Goal: Task Accomplishment & Management: Complete application form

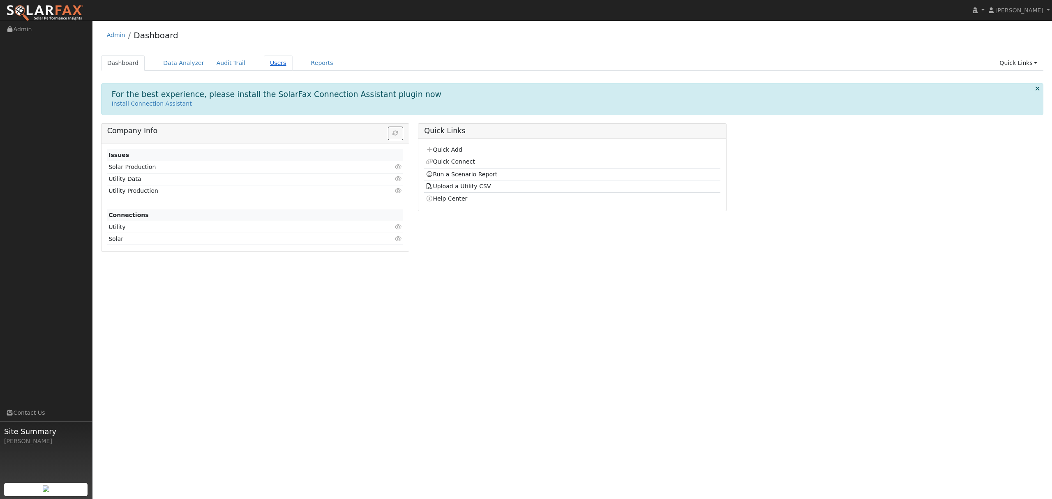
click at [269, 64] on link "Users" at bounding box center [278, 63] width 29 height 15
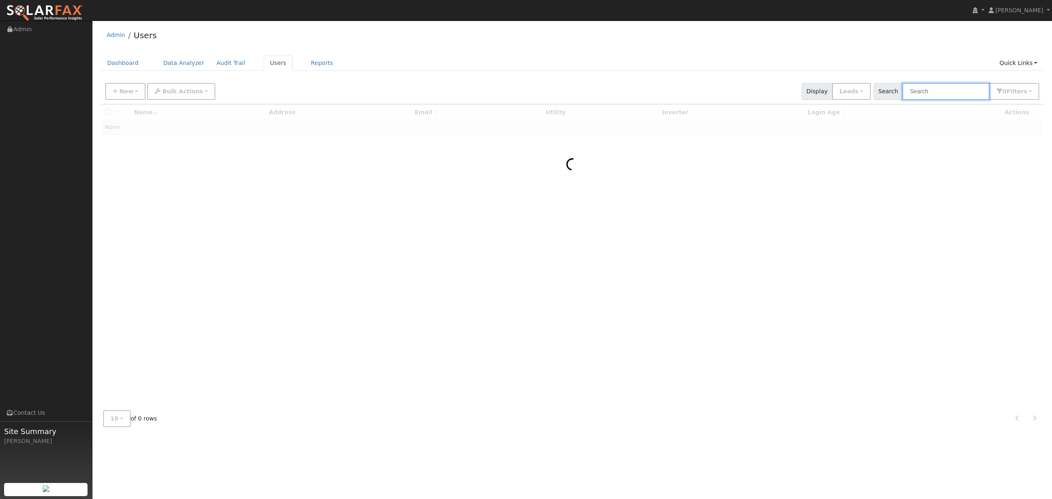
click at [941, 97] on input "text" at bounding box center [946, 91] width 87 height 17
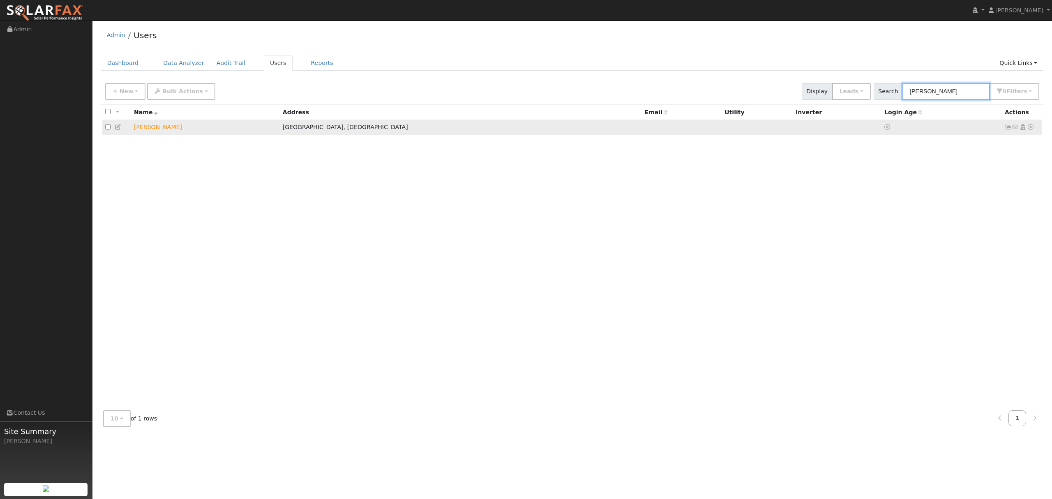
type input "[PERSON_NAME]"
click at [1030, 129] on icon at bounding box center [1030, 127] width 7 height 6
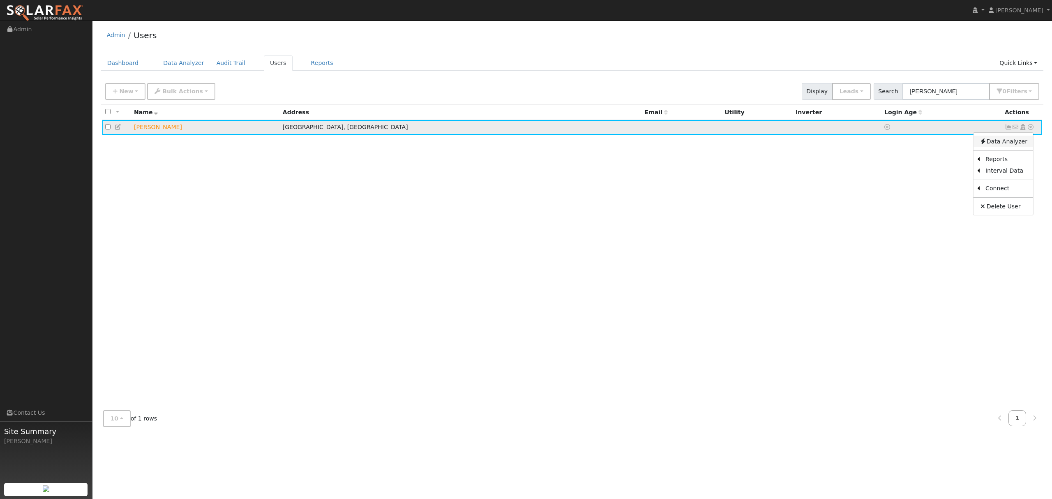
click at [1000, 142] on link "Data Analyzer" at bounding box center [1004, 142] width 60 height 12
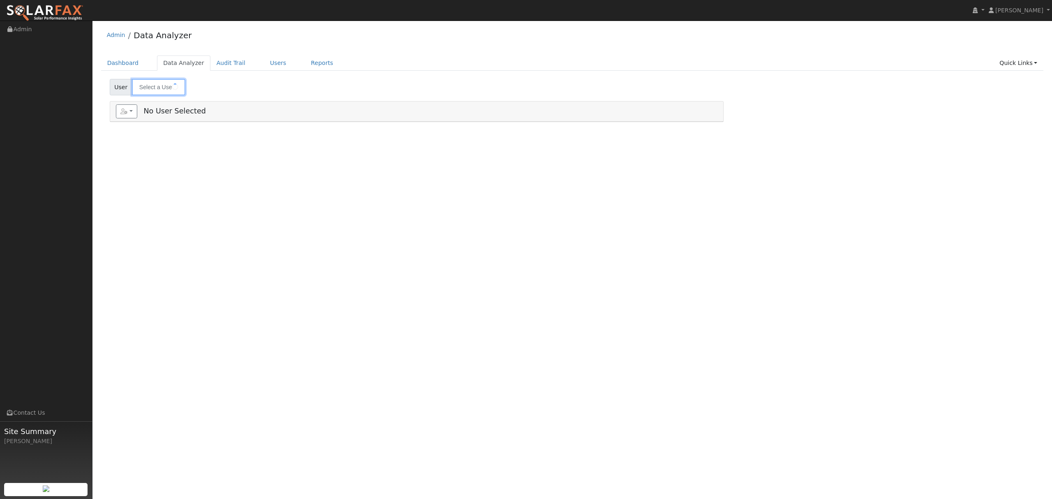
type input "[PERSON_NAME]"
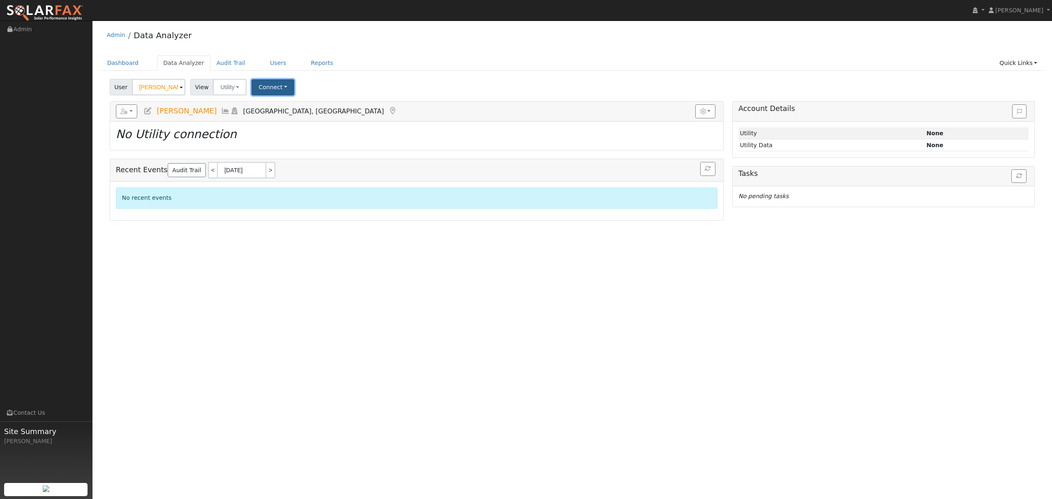
click at [270, 83] on button "Connect" at bounding box center [273, 87] width 43 height 16
click at [280, 107] on link "Select a Provider" at bounding box center [284, 105] width 64 height 12
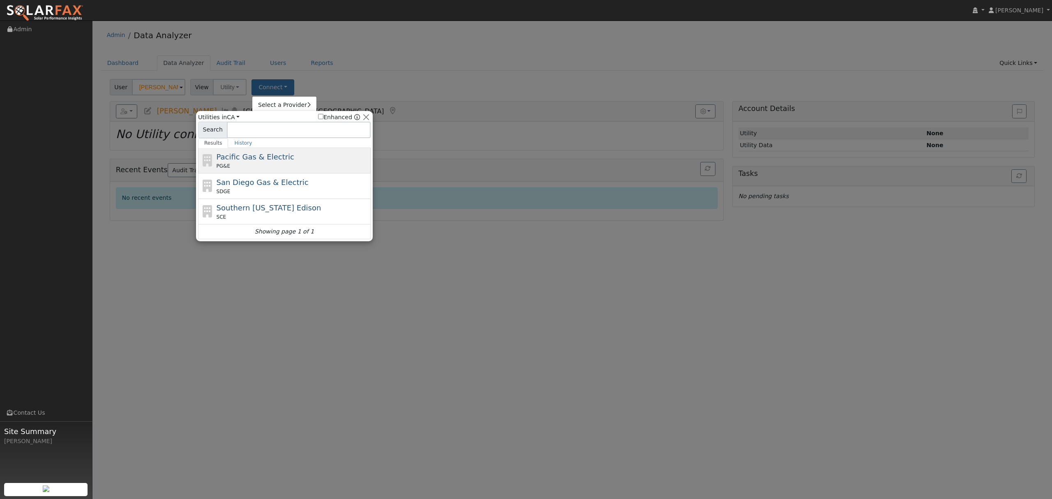
click at [258, 160] on span "Pacific Gas & Electric" at bounding box center [256, 157] width 78 height 9
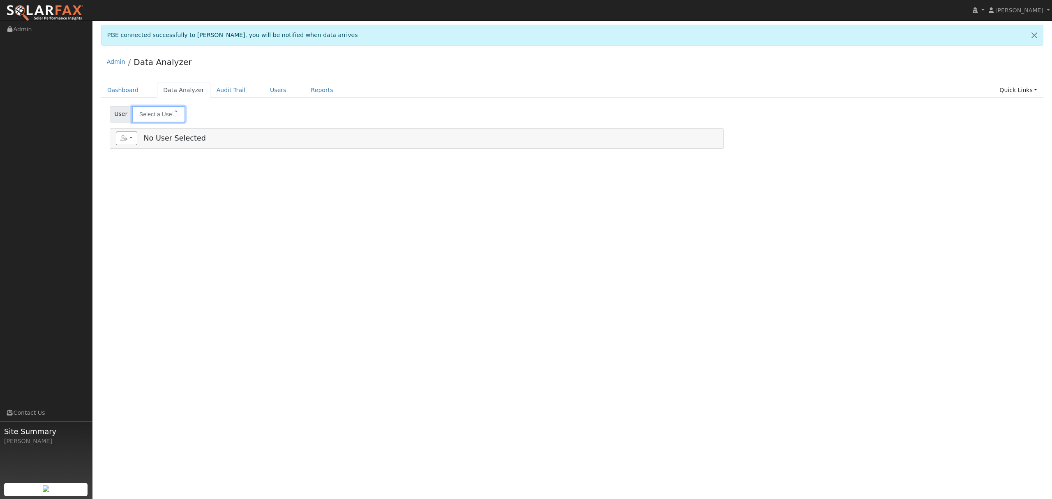
type input "[PERSON_NAME]"
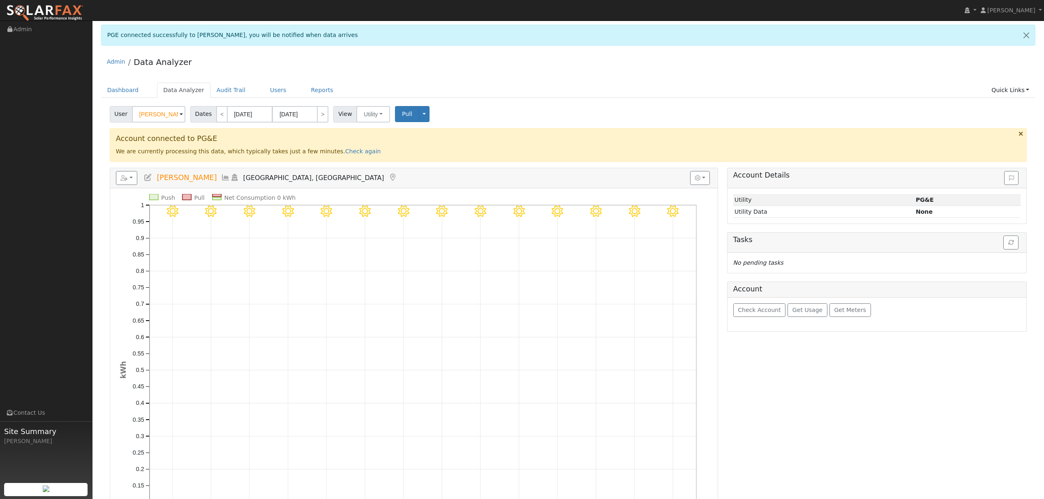
click at [221, 180] on icon at bounding box center [225, 177] width 9 height 7
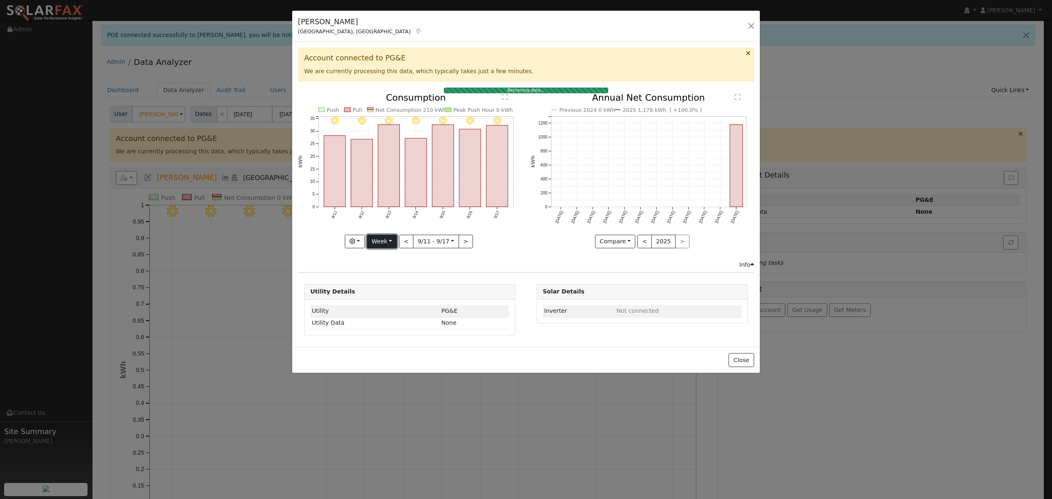
click at [389, 245] on button "Week" at bounding box center [382, 242] width 30 height 14
click at [391, 281] on link "Month" at bounding box center [396, 282] width 57 height 12
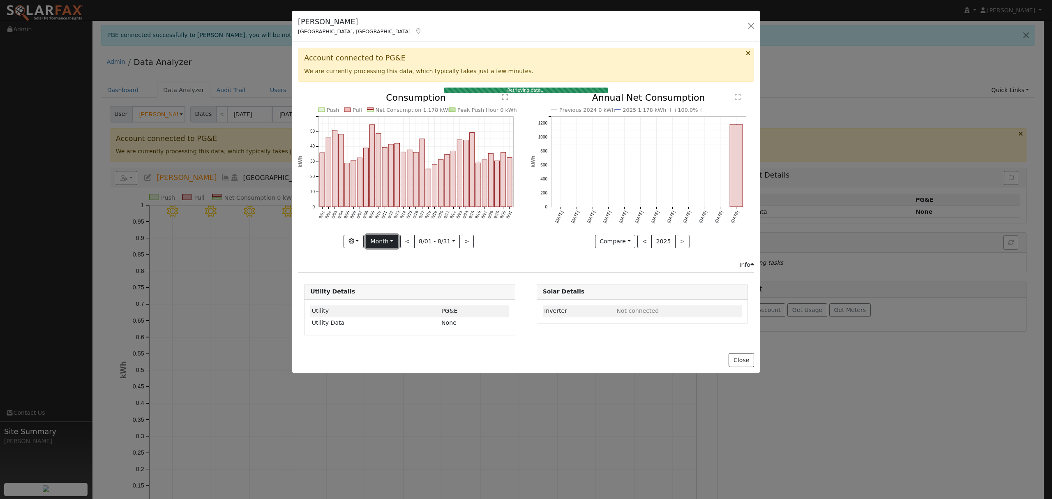
click at [387, 245] on button "Month" at bounding box center [382, 242] width 32 height 14
click at [389, 290] on link "Year" at bounding box center [394, 293] width 57 height 12
type input "2024-09-01"
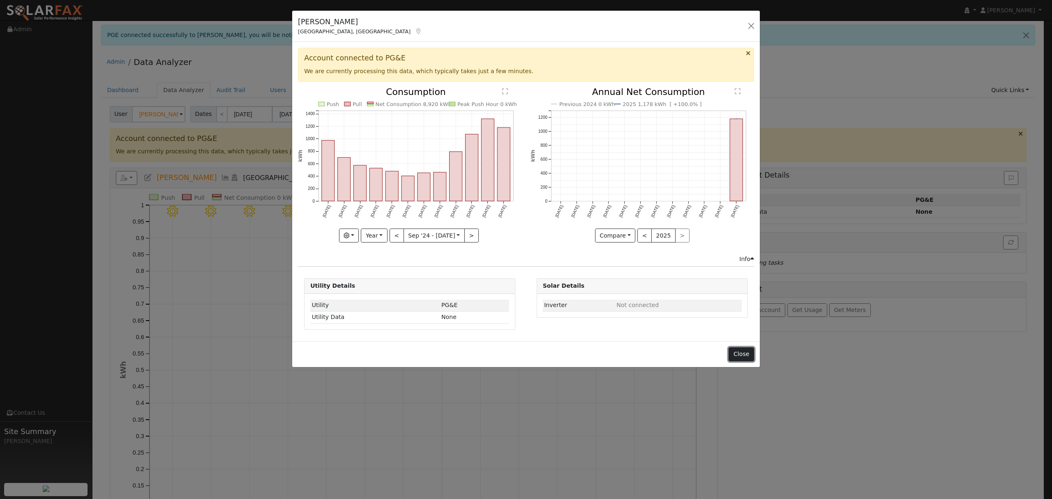
click at [740, 356] on button "Close" at bounding box center [741, 354] width 25 height 14
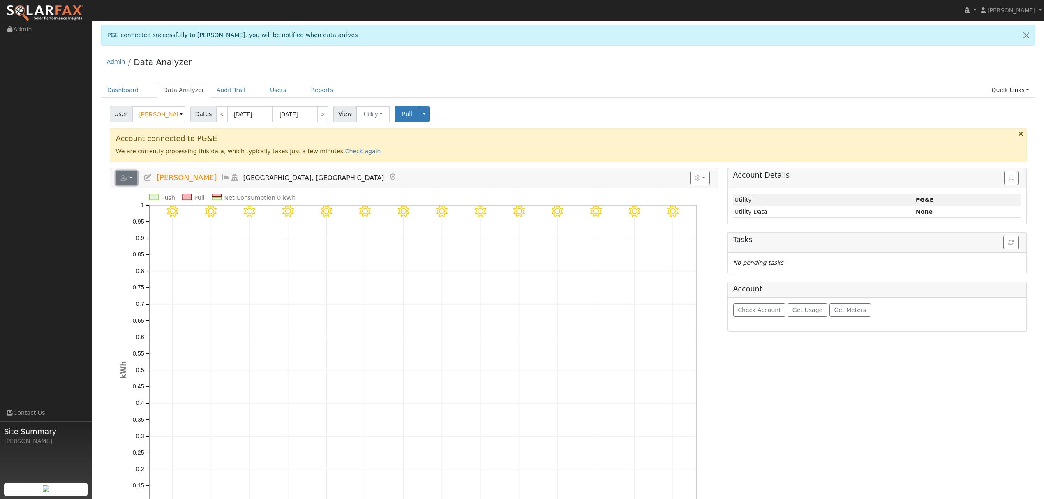
click at [134, 181] on button "button" at bounding box center [127, 178] width 22 height 14
click at [215, 216] on link "Export to CSV" at bounding box center [228, 215] width 60 height 10
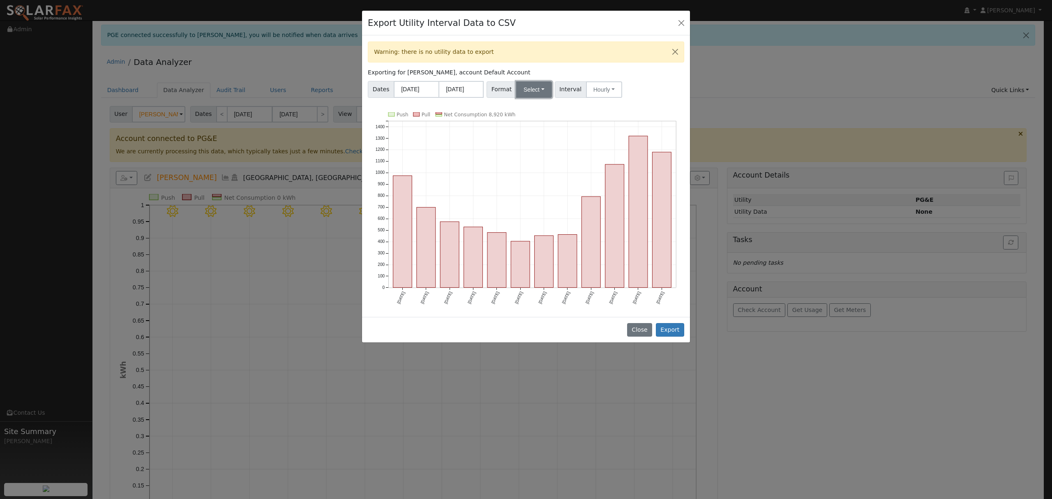
click at [538, 89] on button "Select" at bounding box center [534, 89] width 36 height 16
click at [526, 194] on link "Solargraf" at bounding box center [544, 196] width 59 height 12
click at [677, 330] on button "Export" at bounding box center [670, 330] width 28 height 14
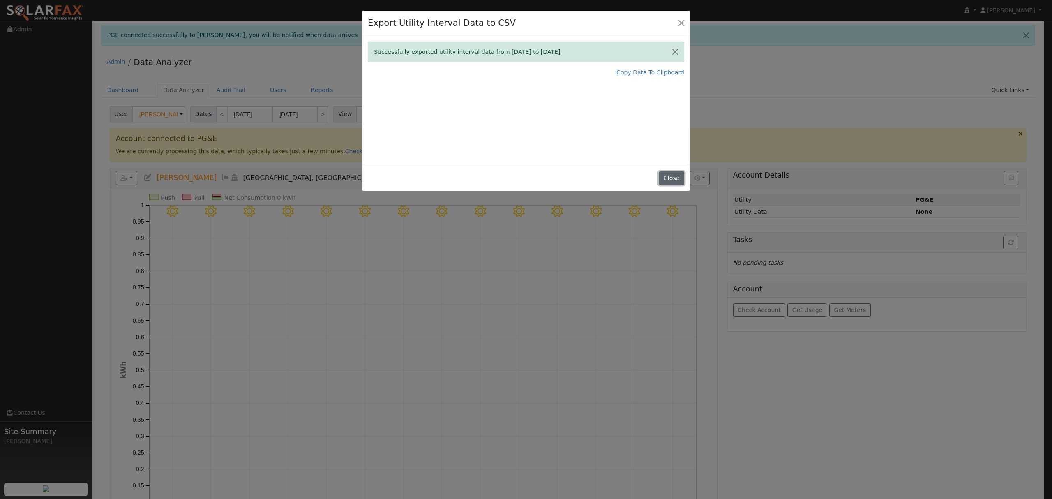
click at [682, 180] on button "Close" at bounding box center [671, 178] width 25 height 14
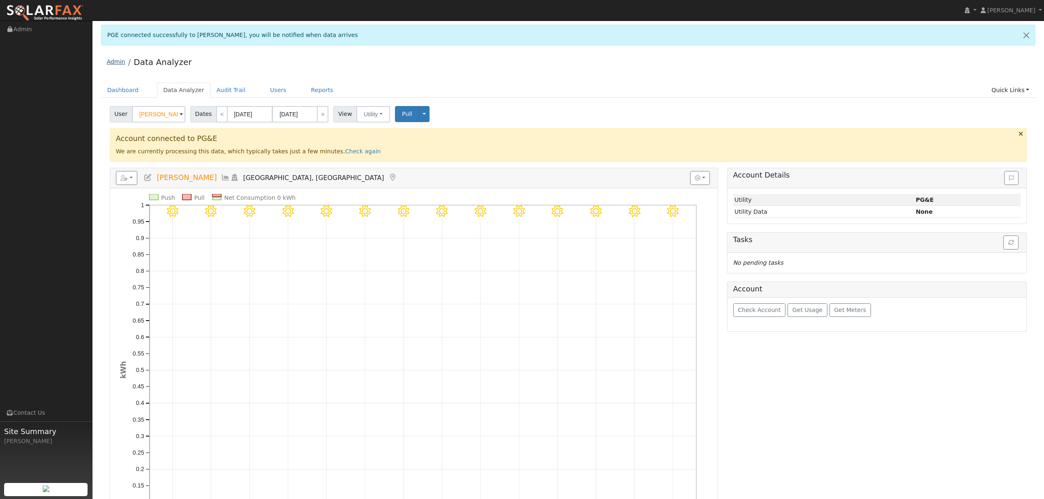
click at [119, 63] on link "Admin" at bounding box center [116, 61] width 19 height 7
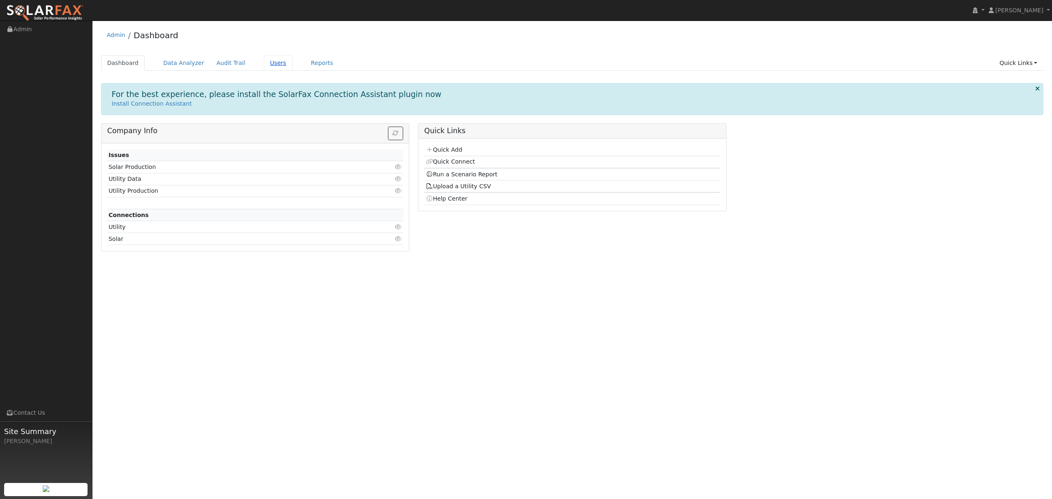
click at [265, 64] on link "Users" at bounding box center [278, 63] width 29 height 15
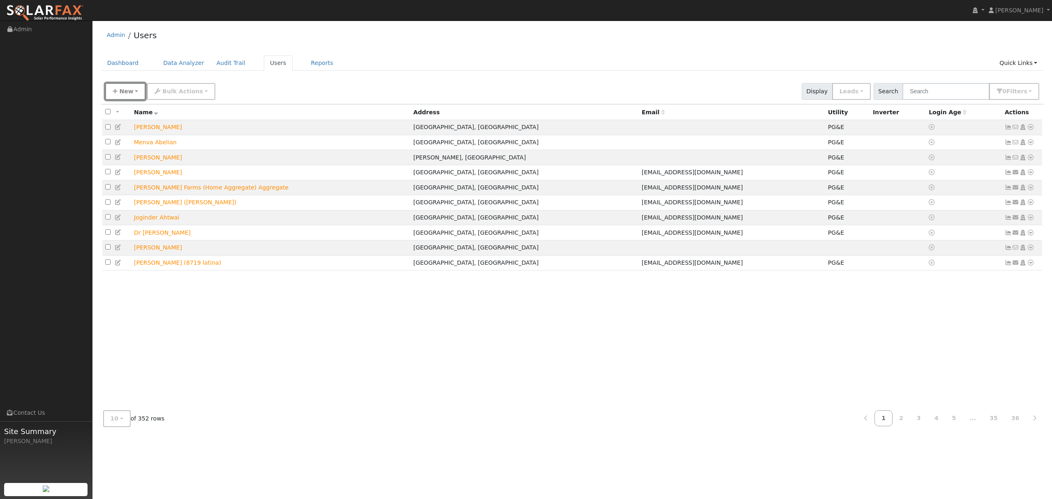
click at [137, 86] on button "New" at bounding box center [125, 91] width 41 height 17
click at [130, 129] on link "Quick Add" at bounding box center [140, 127] width 68 height 12
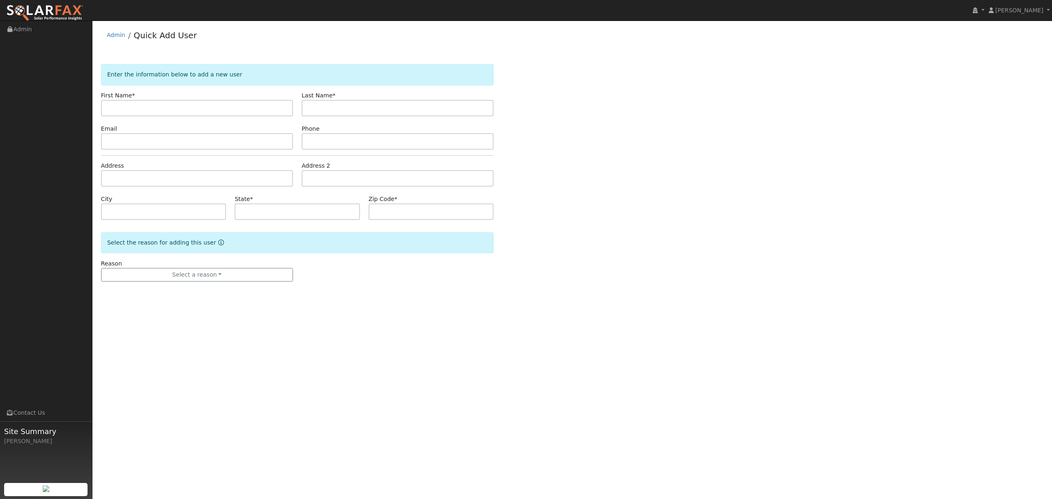
click at [199, 110] on input "text" at bounding box center [197, 108] width 192 height 16
type input "[PERSON_NAME]"
click at [363, 109] on input "text" at bounding box center [398, 108] width 192 height 16
type input "j"
type input "[PERSON_NAME]"
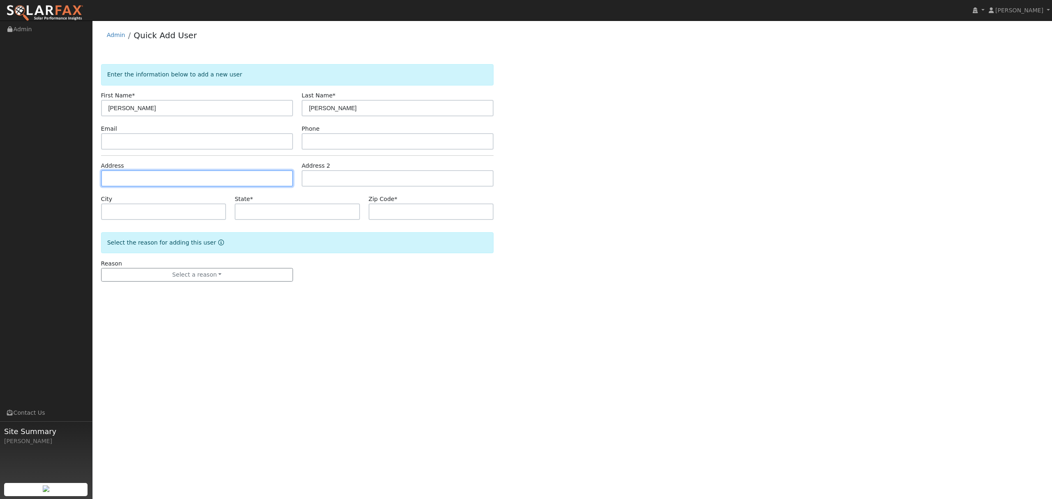
click at [185, 176] on input "text" at bounding box center [197, 178] width 192 height 16
type input "3556 Libby Lane"
type input "Yuba City"
type input "CA"
type input "95993"
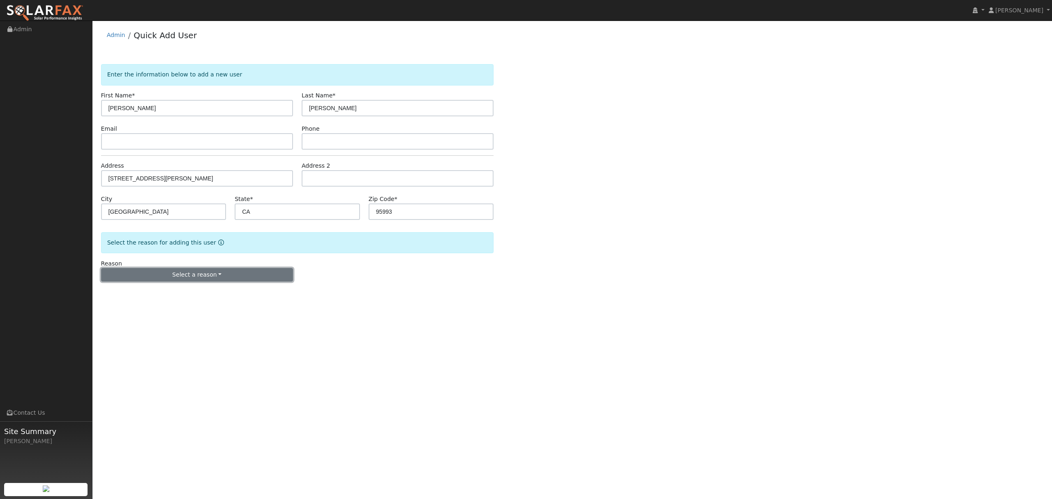
click at [182, 276] on button "Select a reason" at bounding box center [197, 275] width 192 height 14
click at [138, 296] on link "New lead" at bounding box center [147, 292] width 91 height 12
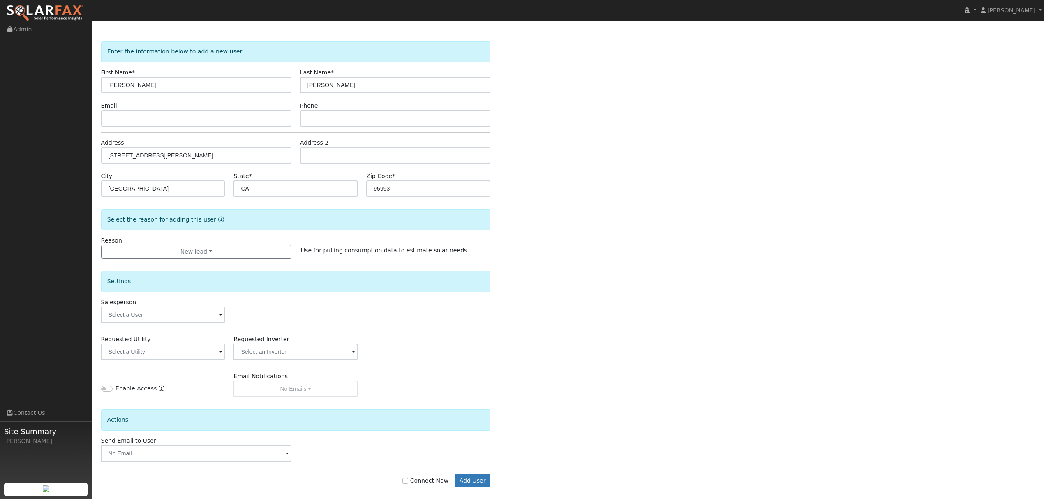
scroll to position [33, 0]
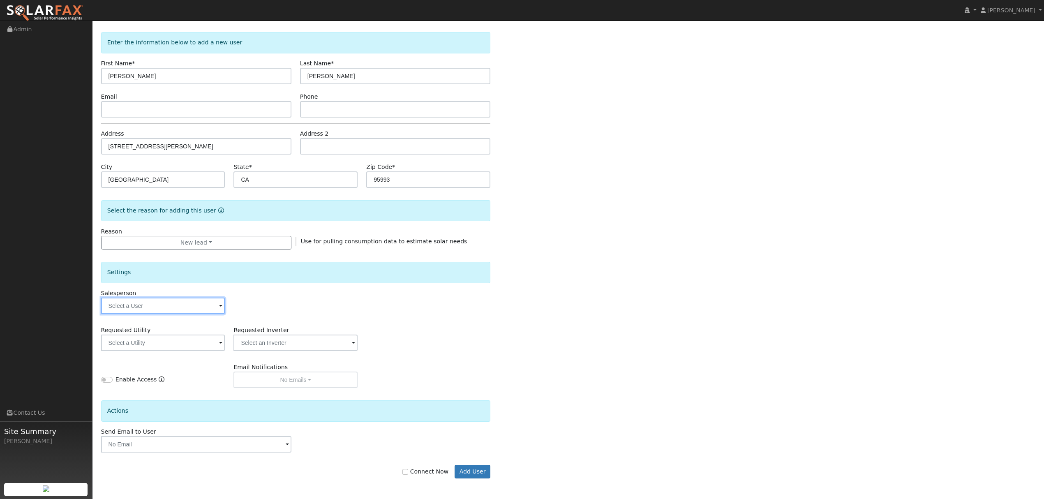
click at [139, 305] on input "text" at bounding box center [163, 306] width 124 height 16
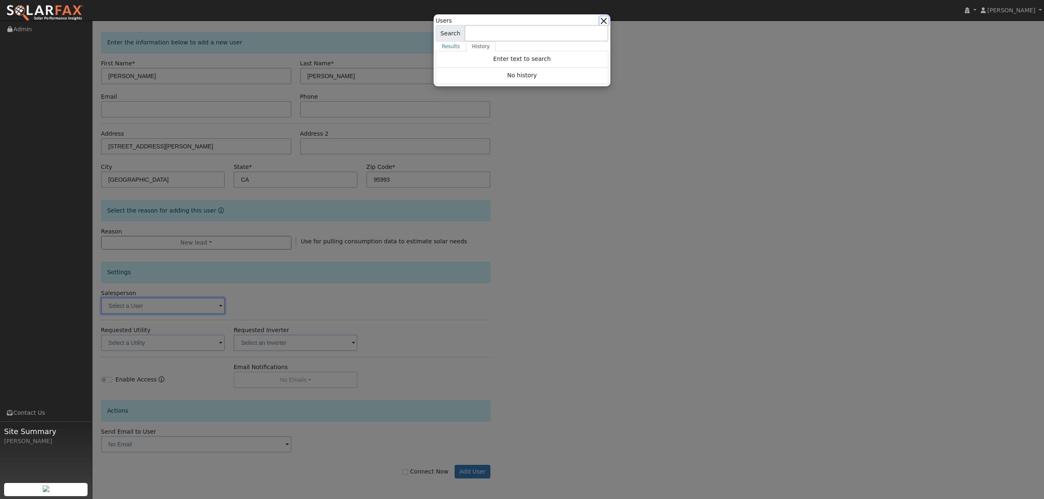
click at [604, 22] on button "button" at bounding box center [604, 20] width 9 height 9
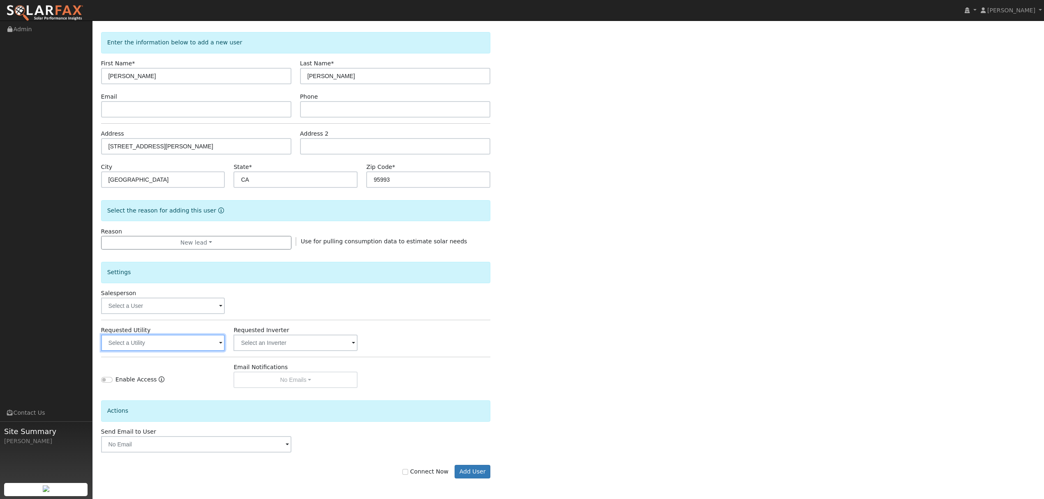
click at [153, 346] on input "text" at bounding box center [163, 343] width 124 height 16
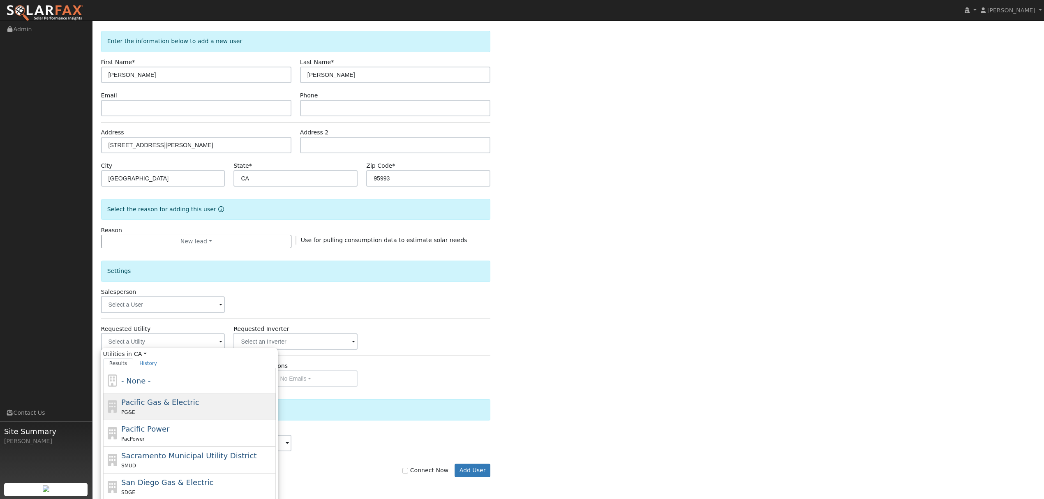
click at [146, 410] on div "PG&E" at bounding box center [197, 412] width 153 height 9
type input "Pacific Gas & Electric"
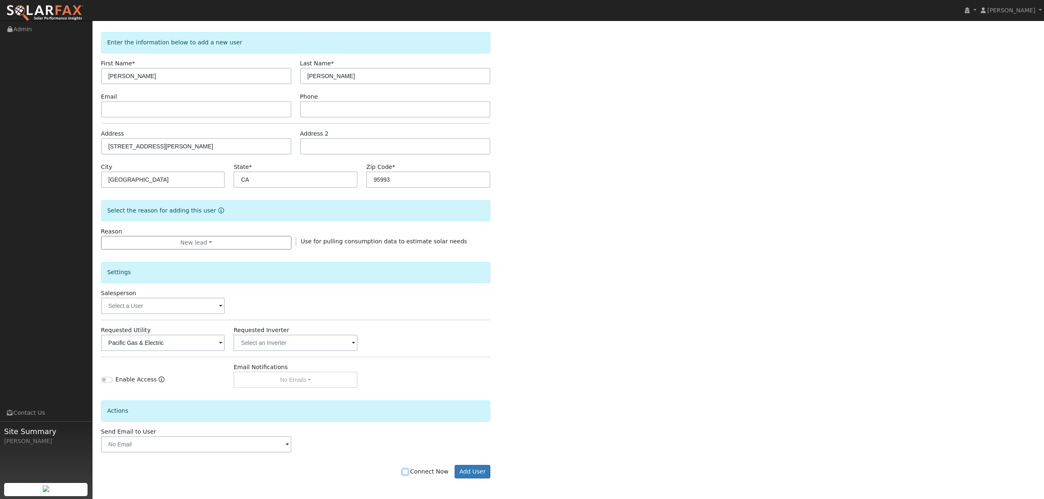
click at [408, 471] on input "Connect Now" at bounding box center [405, 472] width 6 height 6
checkbox input "true"
click at [482, 474] on button "Add User" at bounding box center [473, 472] width 36 height 14
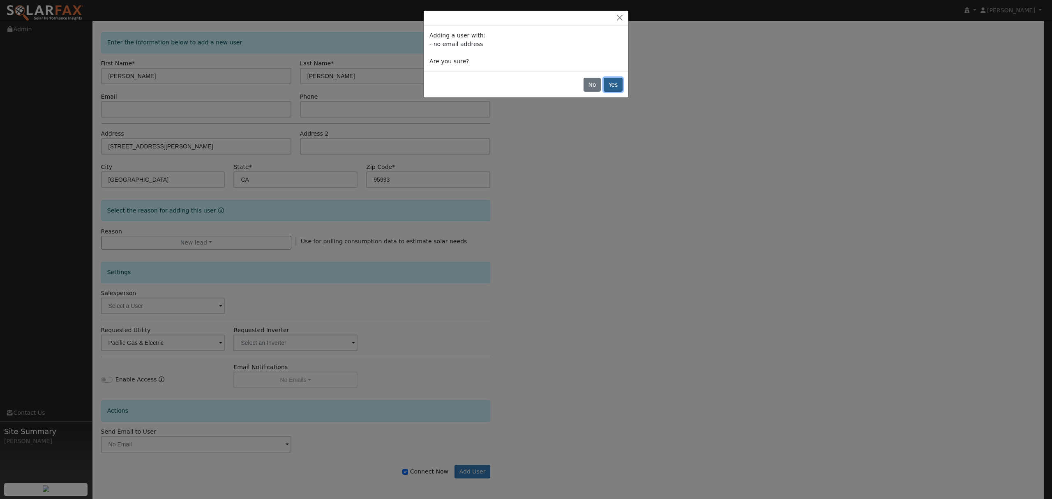
click at [618, 86] on button "Yes" at bounding box center [613, 85] width 19 height 14
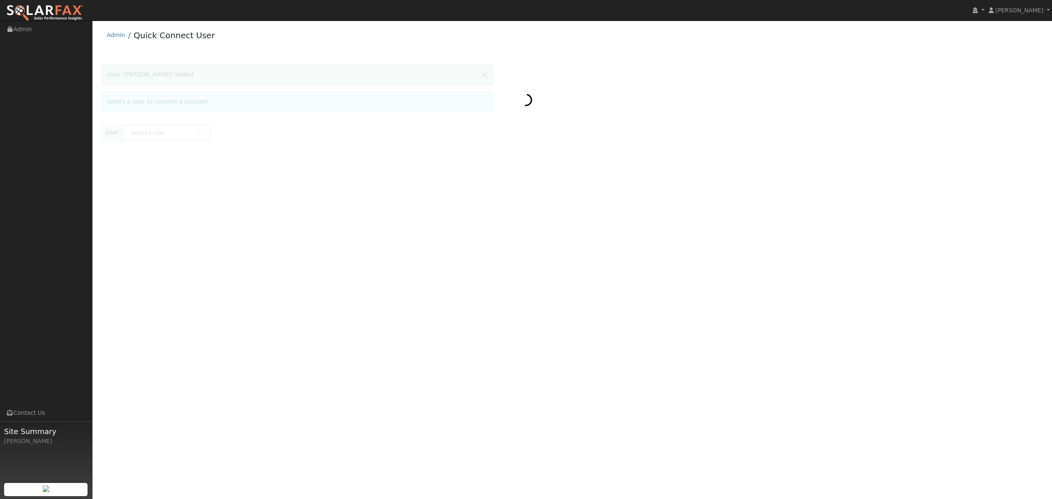
type input "[PERSON_NAME]"
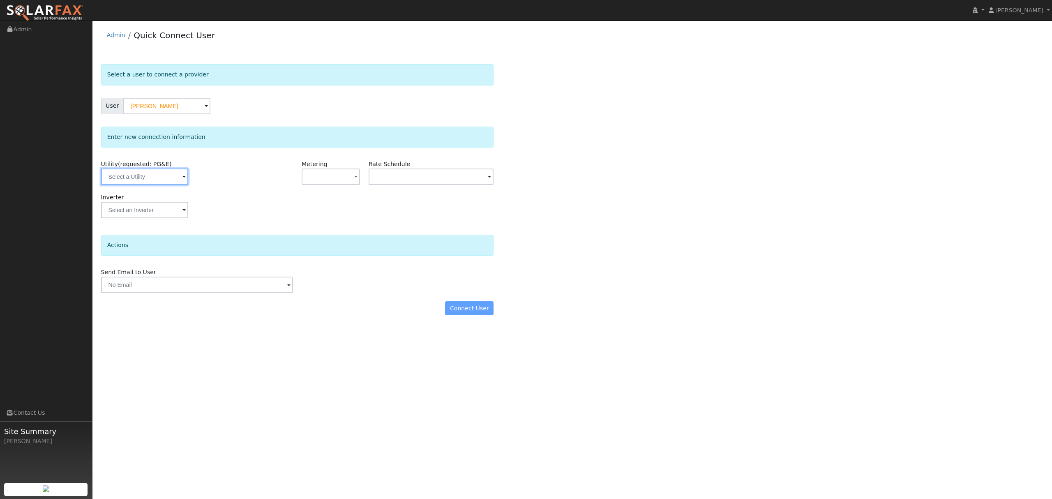
click at [150, 181] on input "text" at bounding box center [144, 177] width 87 height 16
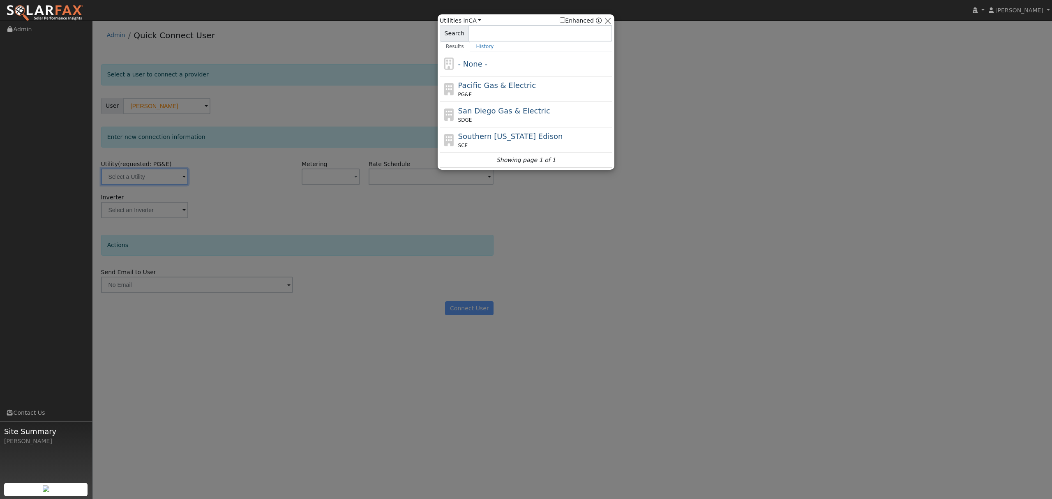
click at [490, 96] on div "PG&E" at bounding box center [534, 94] width 153 height 7
type input "PG&E"
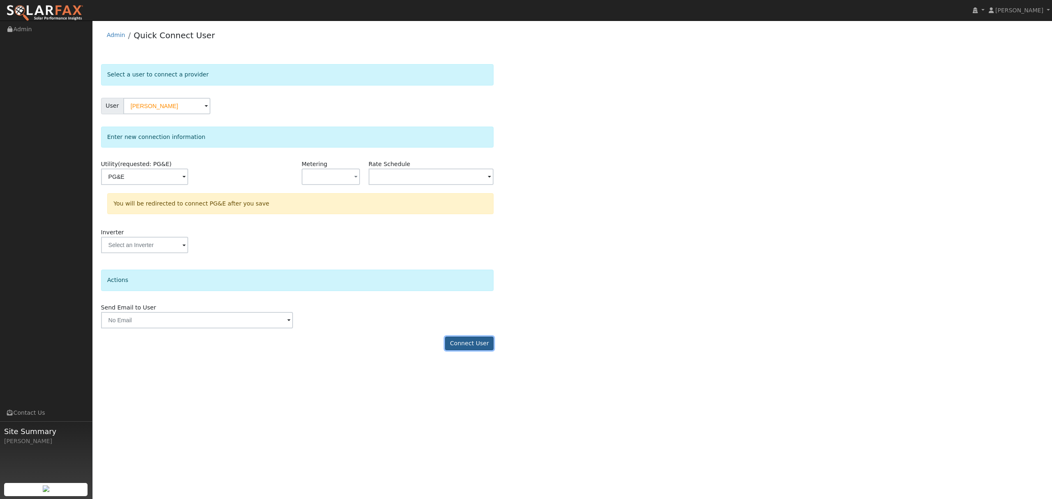
click at [484, 347] on button "Connect User" at bounding box center [469, 344] width 49 height 14
